Goal: Task Accomplishment & Management: Manage account settings

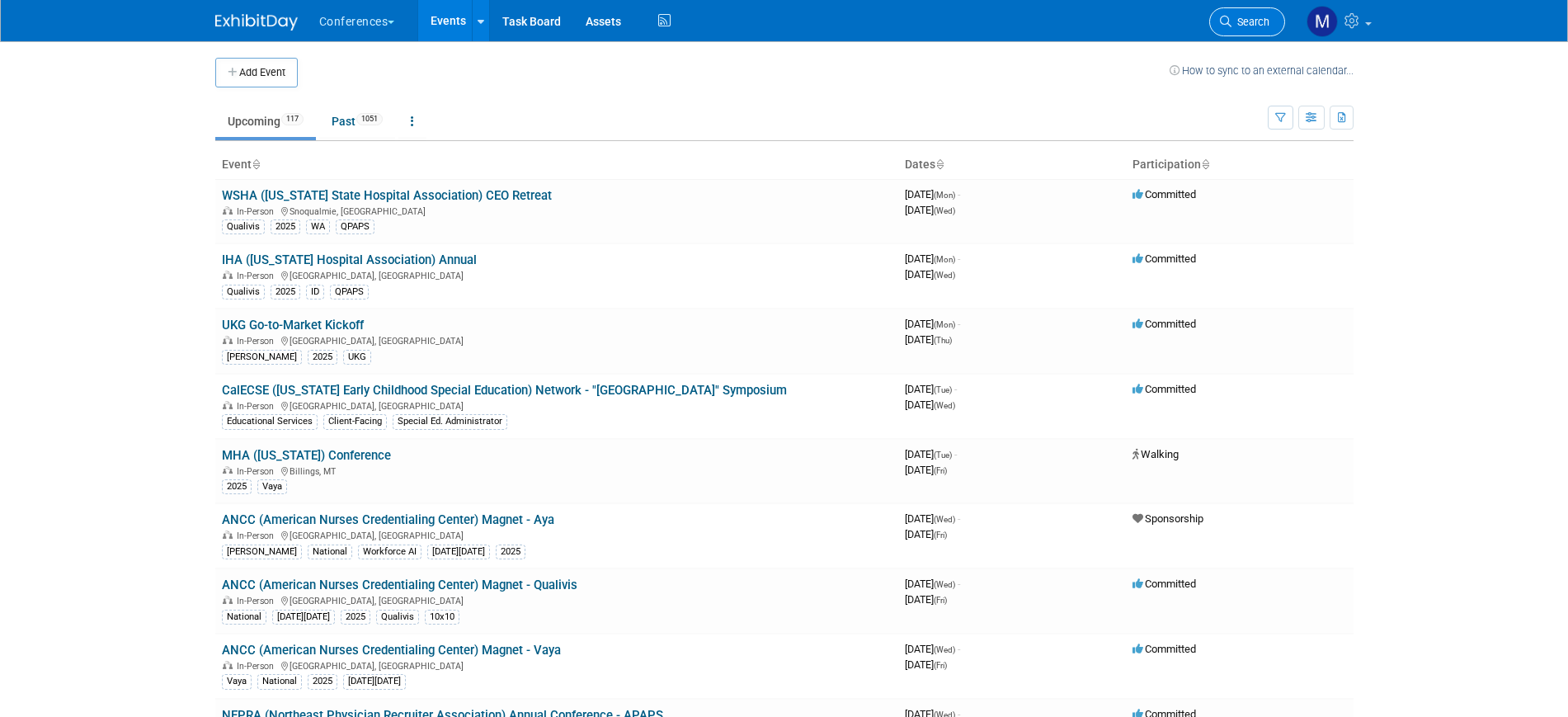
click at [1250, 20] on span "Search" at bounding box center [1251, 22] width 38 height 12
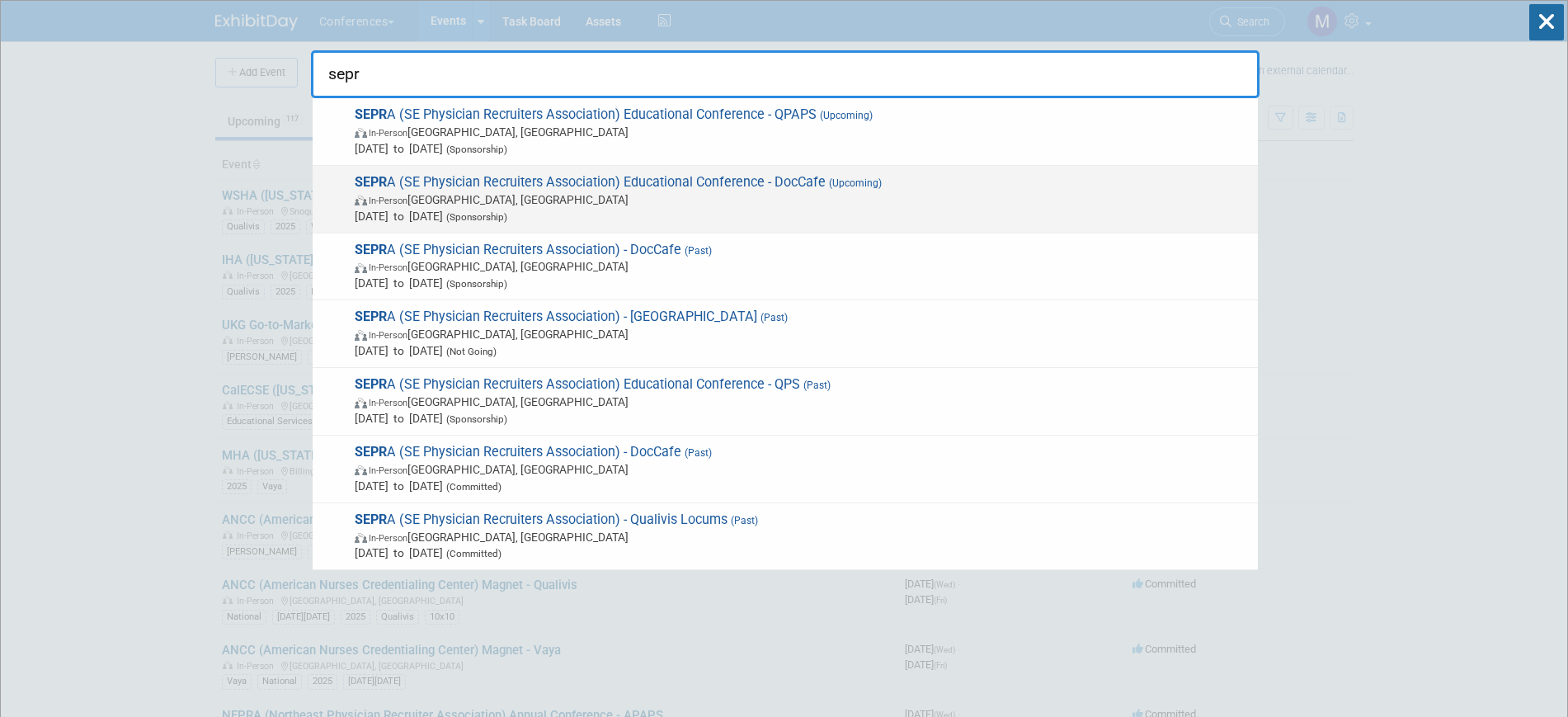
type input "sepr"
click at [852, 200] on span "In-Person FL, United States" at bounding box center [802, 199] width 895 height 16
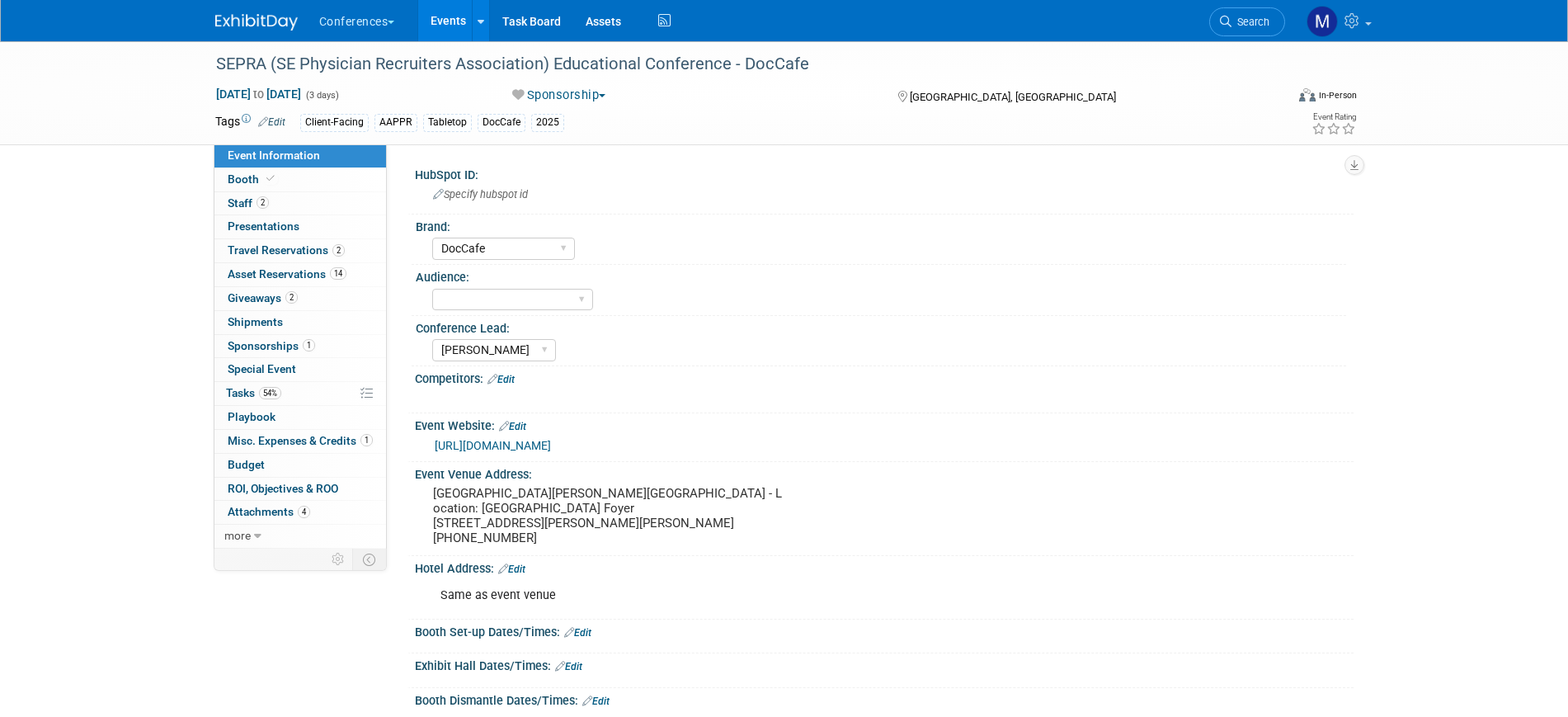
select select "DocCafe"
select select "[PERSON_NAME]"
click at [292, 201] on link "2 Staff 2" at bounding box center [300, 203] width 171 height 23
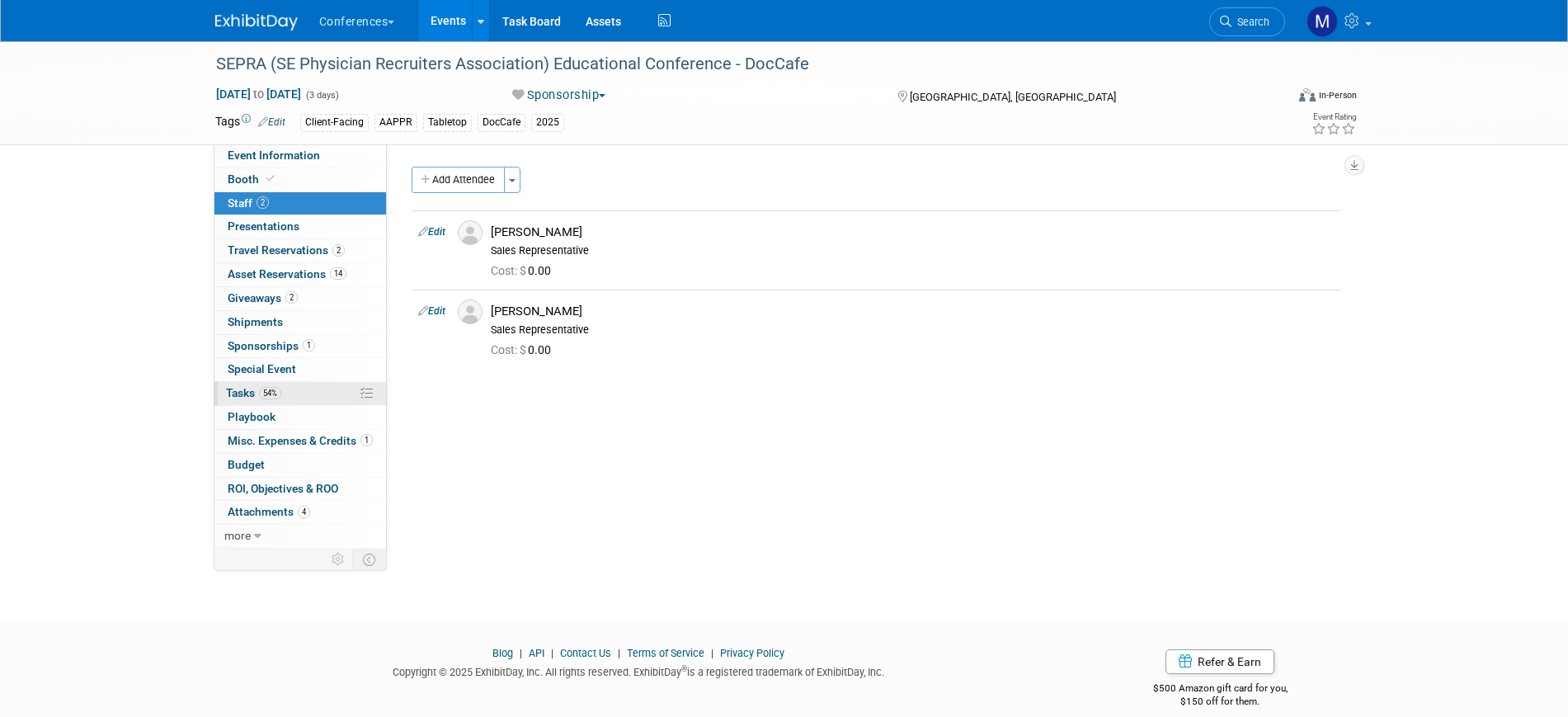
click at [310, 388] on link "54% Tasks 54%" at bounding box center [300, 393] width 171 height 23
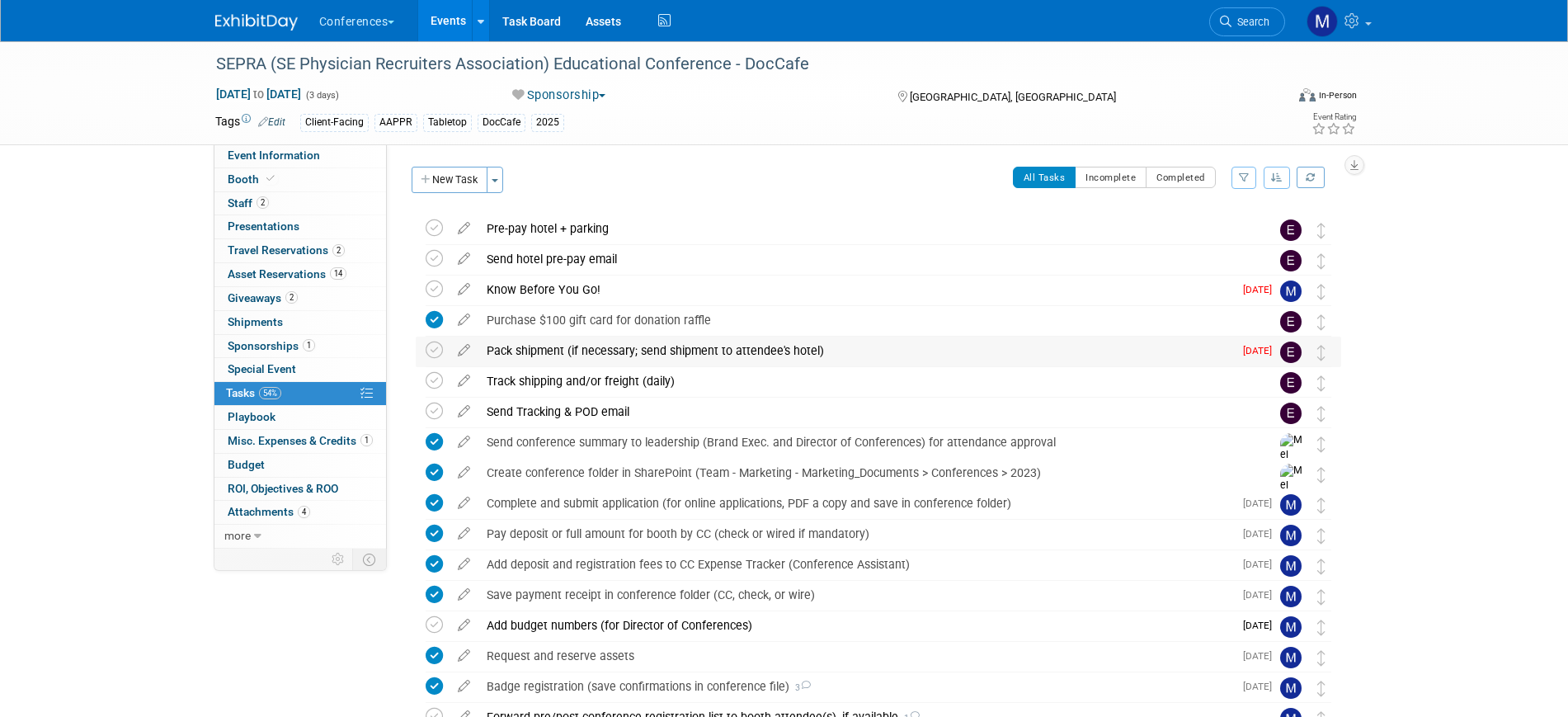
click at [627, 341] on div "Pack shipment (if necessary; send shipment to attendee's hotel)" at bounding box center [856, 351] width 755 height 28
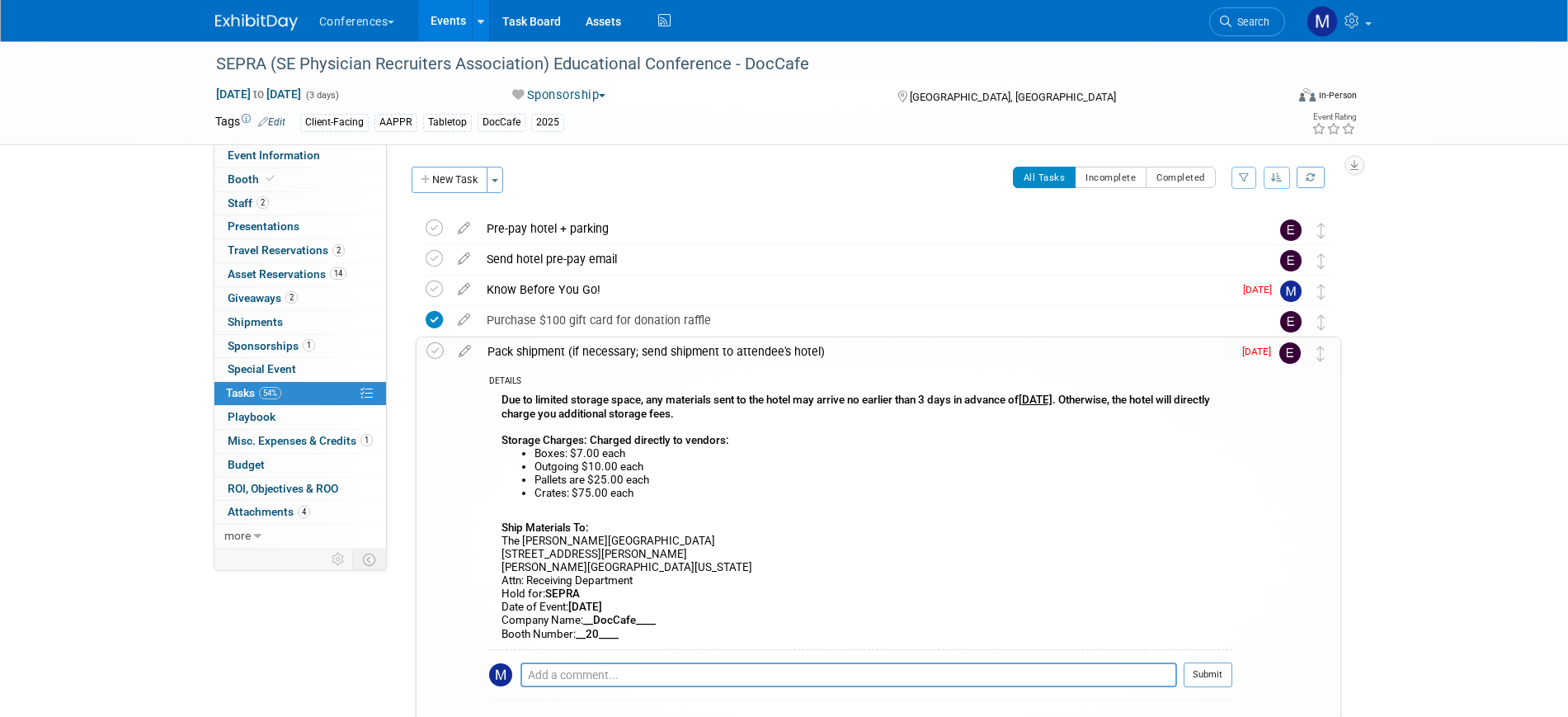
click at [627, 341] on div "Pack shipment (if necessary; send shipment to attendee's hotel)" at bounding box center [856, 352] width 753 height 28
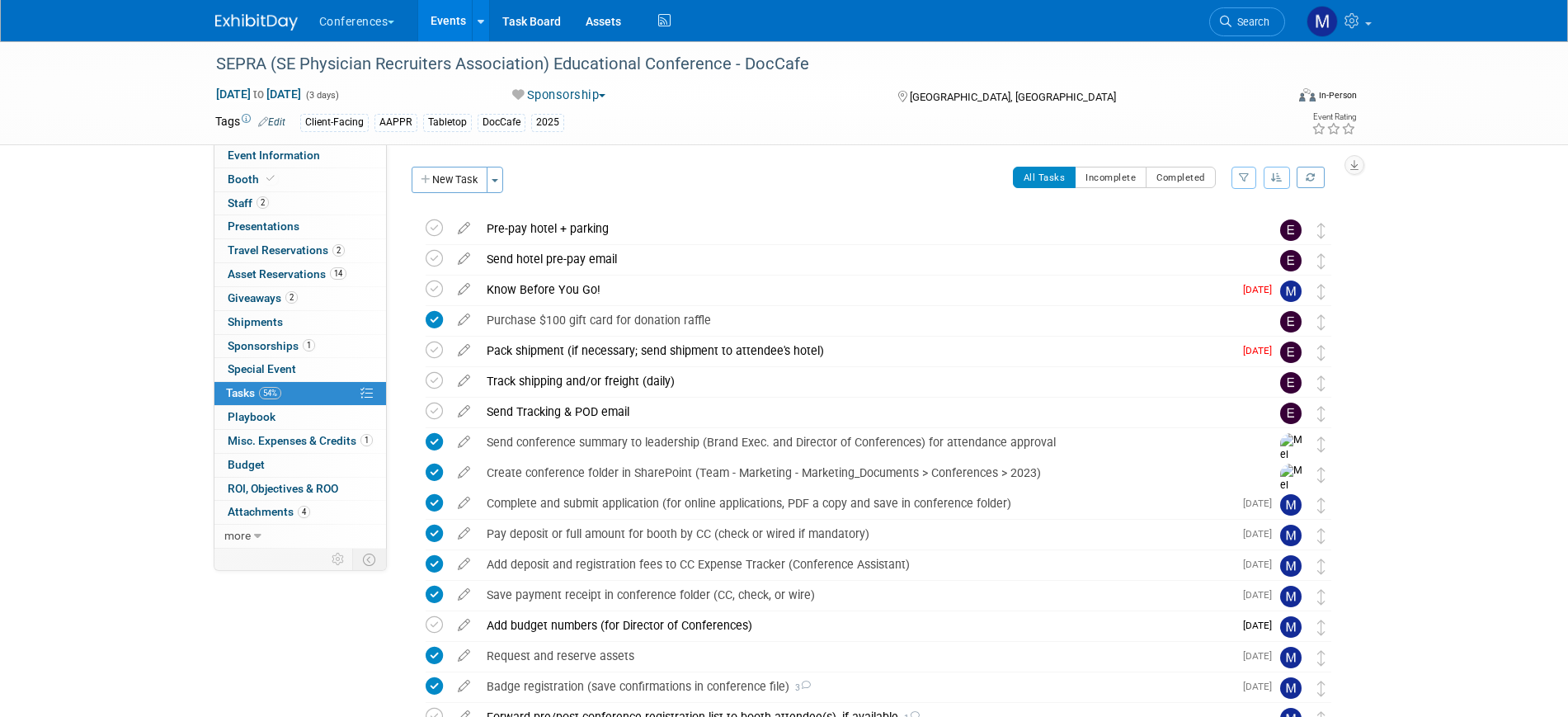
click at [134, 256] on div "SEPRA (SE Physician Recruiters Association) Educational Conference - DocCafe [D…" at bounding box center [784, 584] width 1568 height 1084
click at [587, 350] on div "Pack shipment (if necessary; send shipment to attendee's hotel)" at bounding box center [856, 351] width 755 height 28
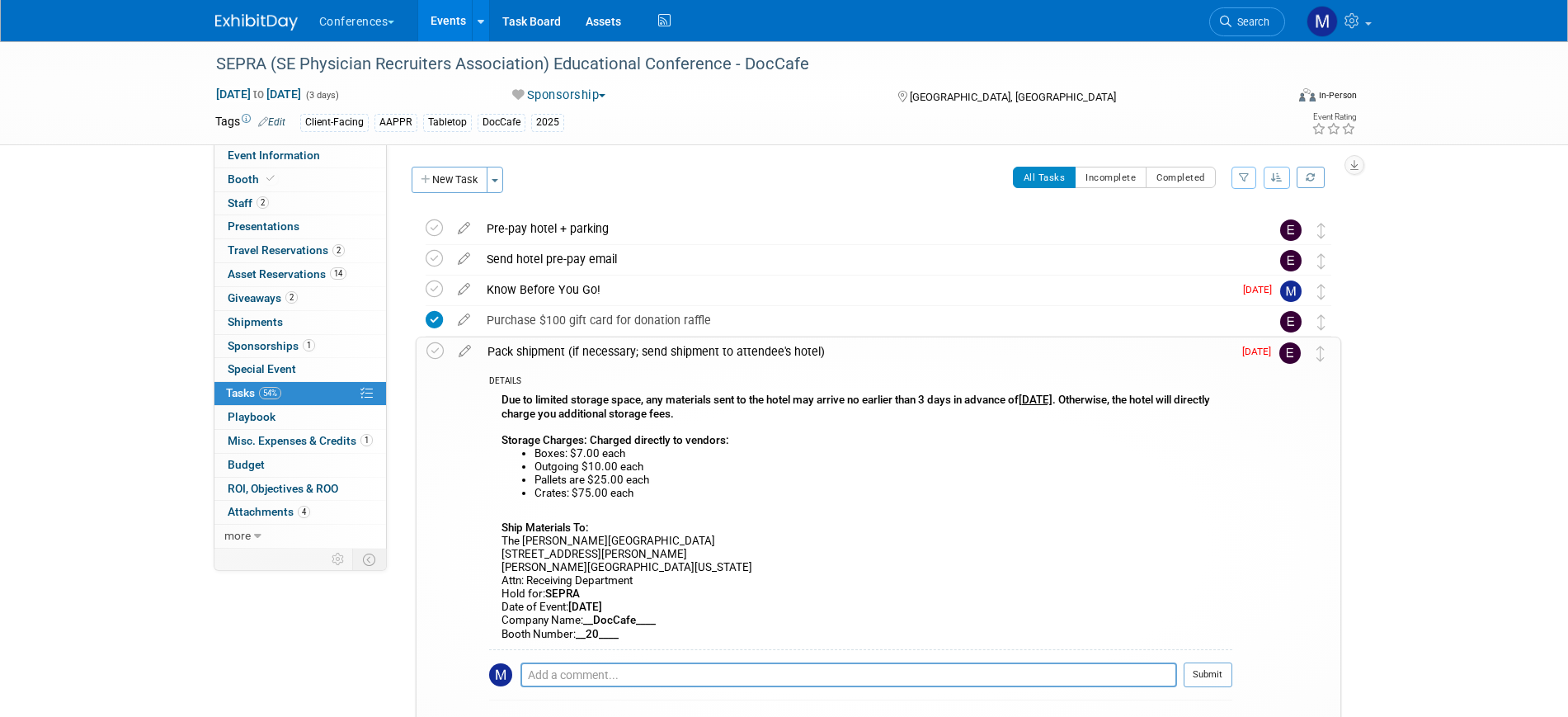
click at [587, 350] on div "Pack shipment (if necessary; send shipment to attendee's hotel)" at bounding box center [856, 352] width 753 height 28
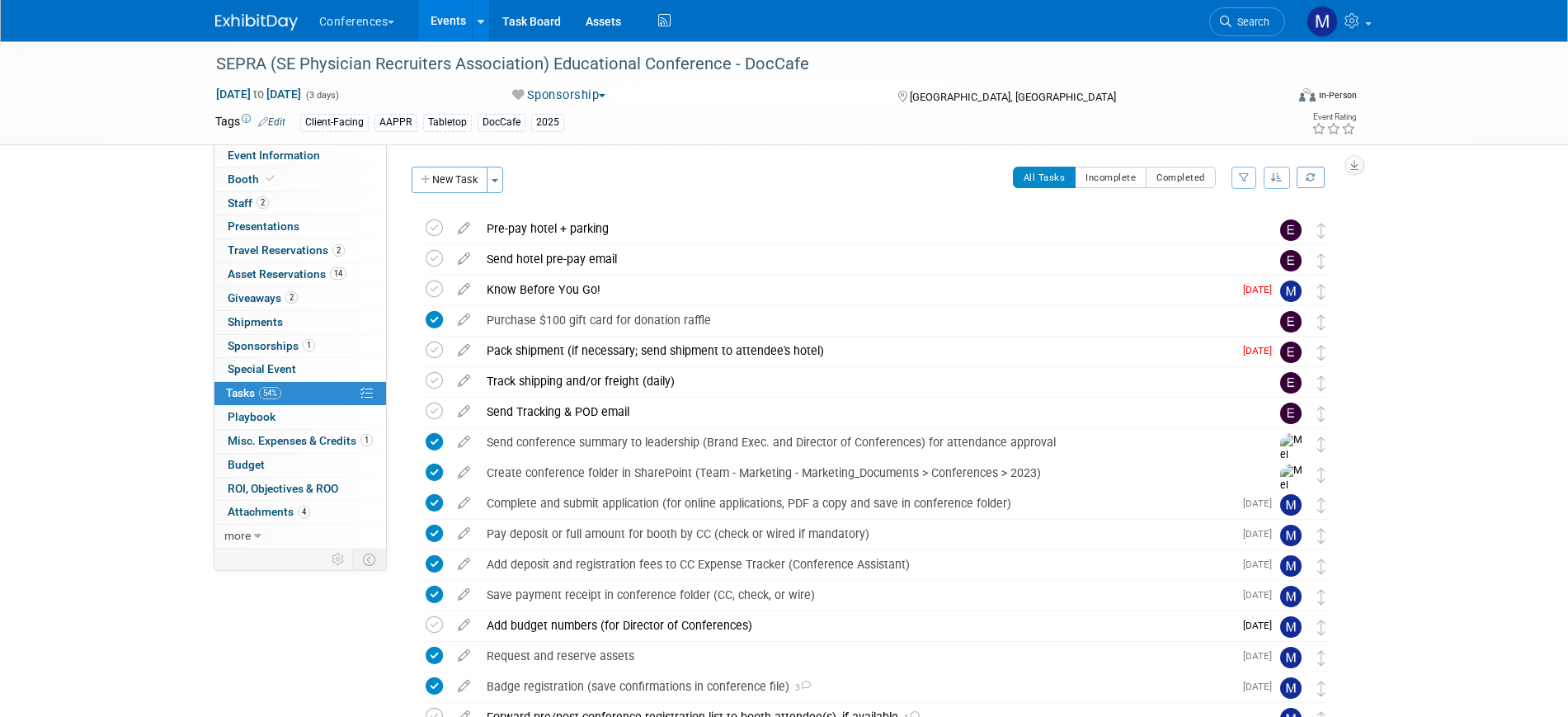
click at [81, 497] on div "SEPRA (SE Physician Recruiters Association) Educational Conference - DocCafe [D…" at bounding box center [784, 584] width 1568 height 1084
click at [319, 151] on link "Event Information" at bounding box center [300, 156] width 171 height 23
select select "DocCafe"
select select "[PERSON_NAME]"
